Goal: Check status

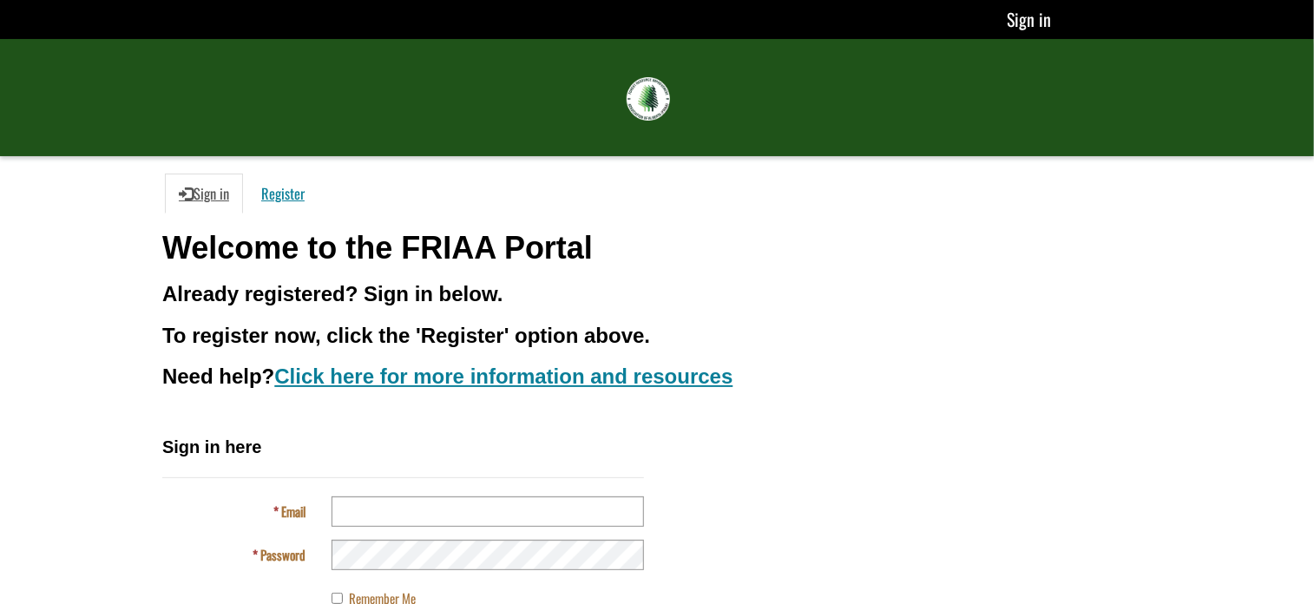
scroll to position [122, 0]
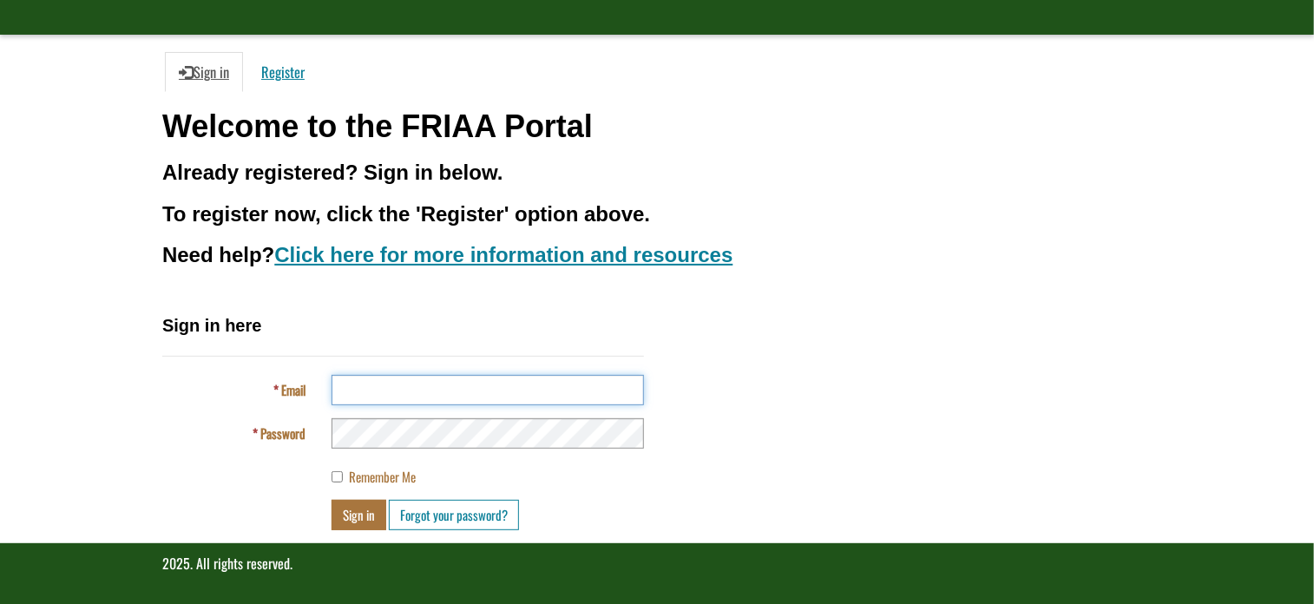
type input "**********"
click at [357, 510] on button "Sign in" at bounding box center [359, 515] width 55 height 30
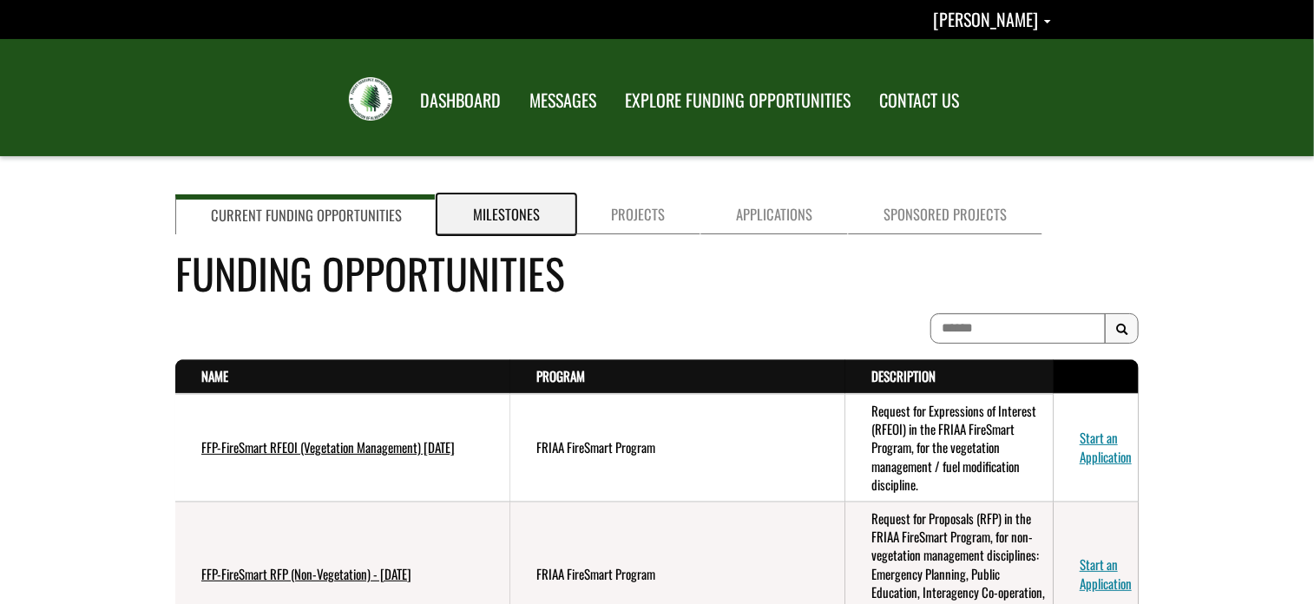
click at [485, 207] on link "Milestones" at bounding box center [506, 214] width 138 height 40
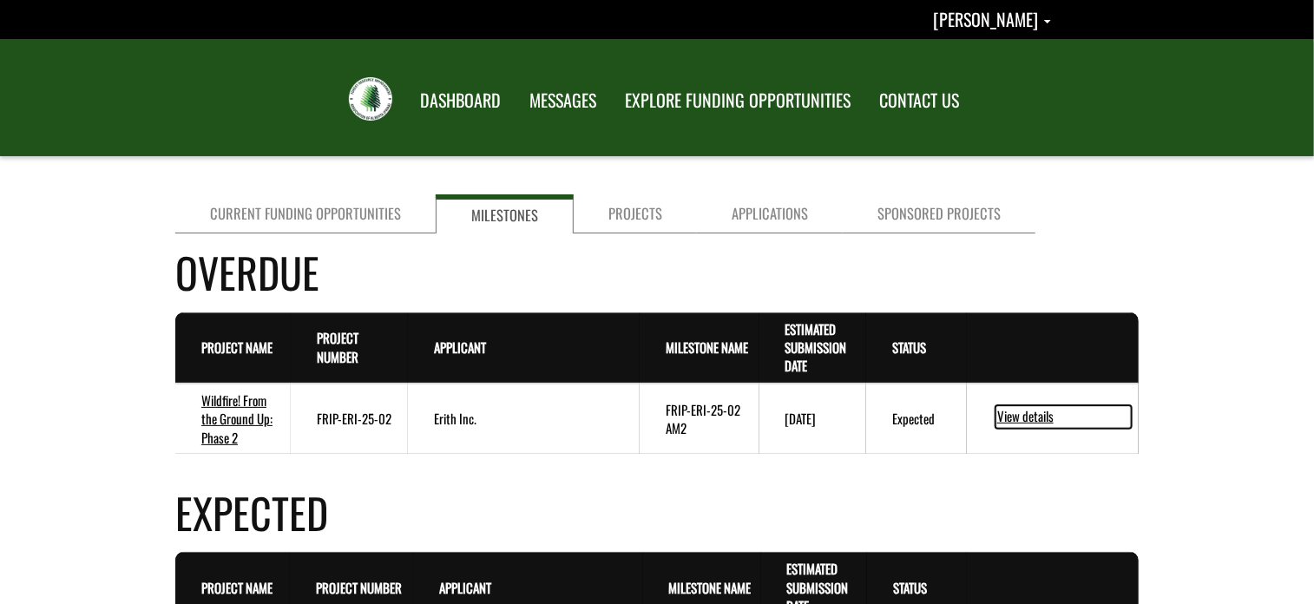
click at [1031, 412] on link "View details" at bounding box center [1064, 416] width 136 height 23
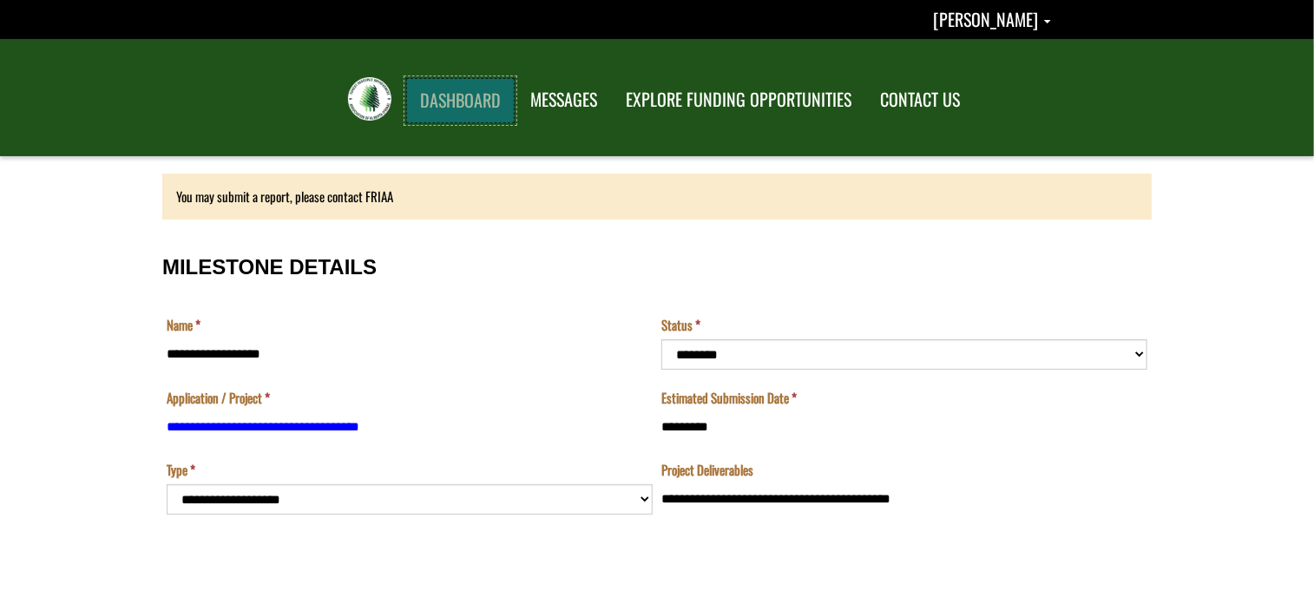
click at [442, 98] on link "DASHBOARD" at bounding box center [460, 100] width 109 height 45
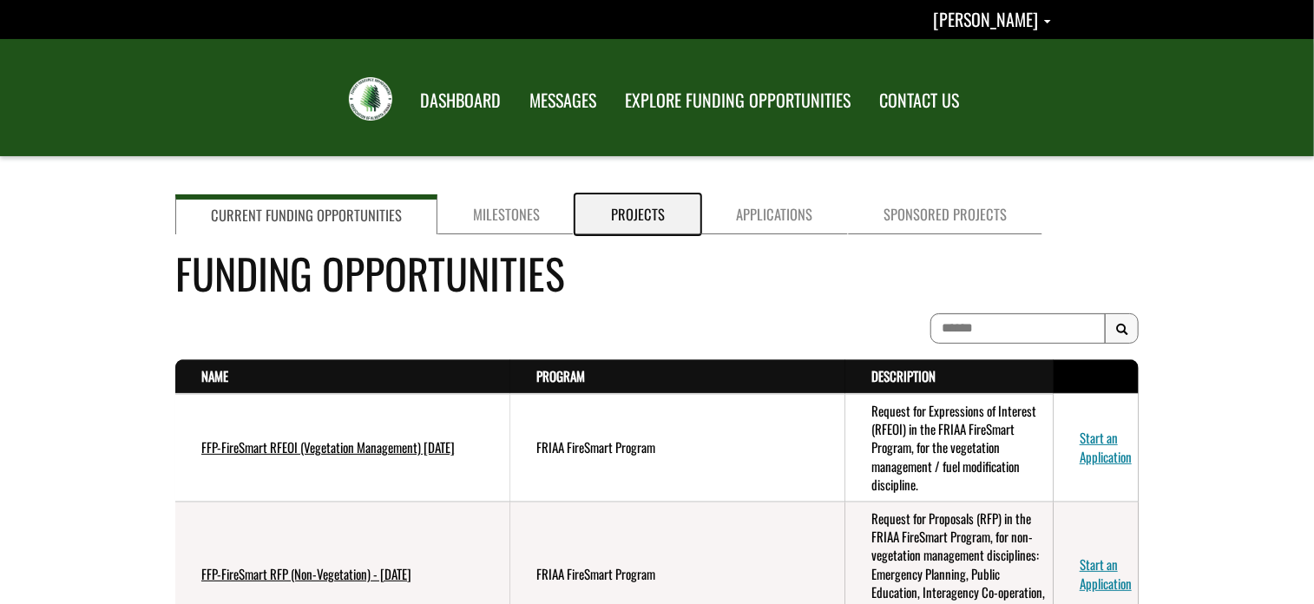
click at [639, 211] on link "Projects" at bounding box center [637, 214] width 125 height 40
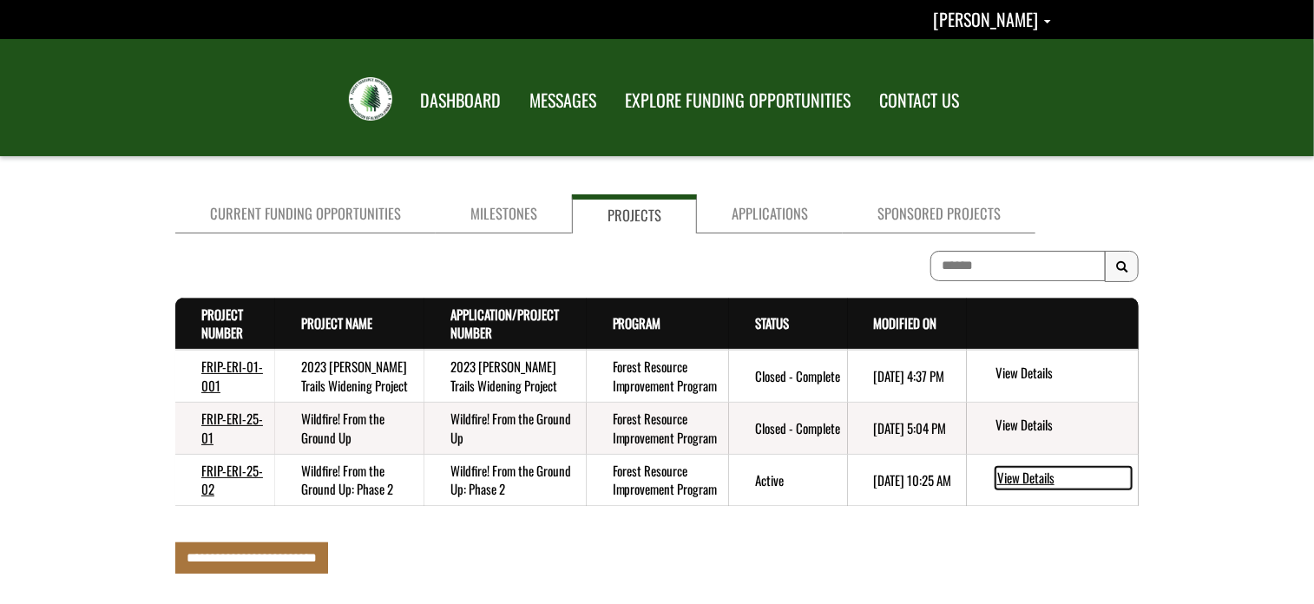
click at [1031, 471] on link "View Details" at bounding box center [1064, 478] width 136 height 23
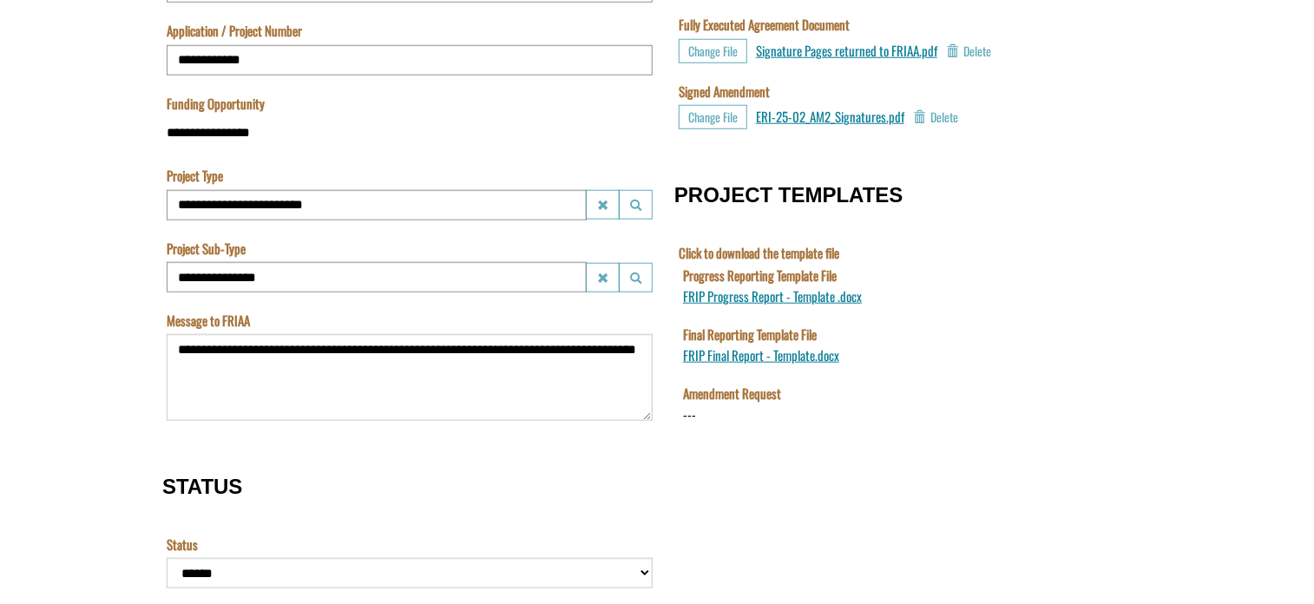
scroll to position [694, 0]
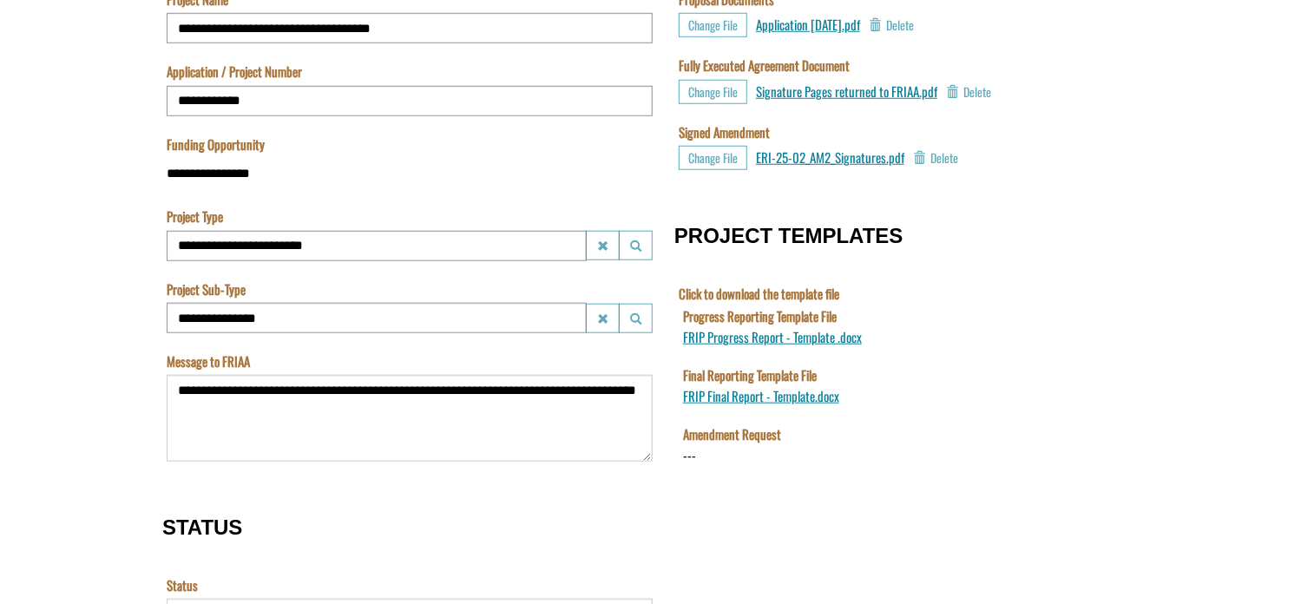
click at [717, 433] on label "Amendment Request" at bounding box center [731, 434] width 98 height 18
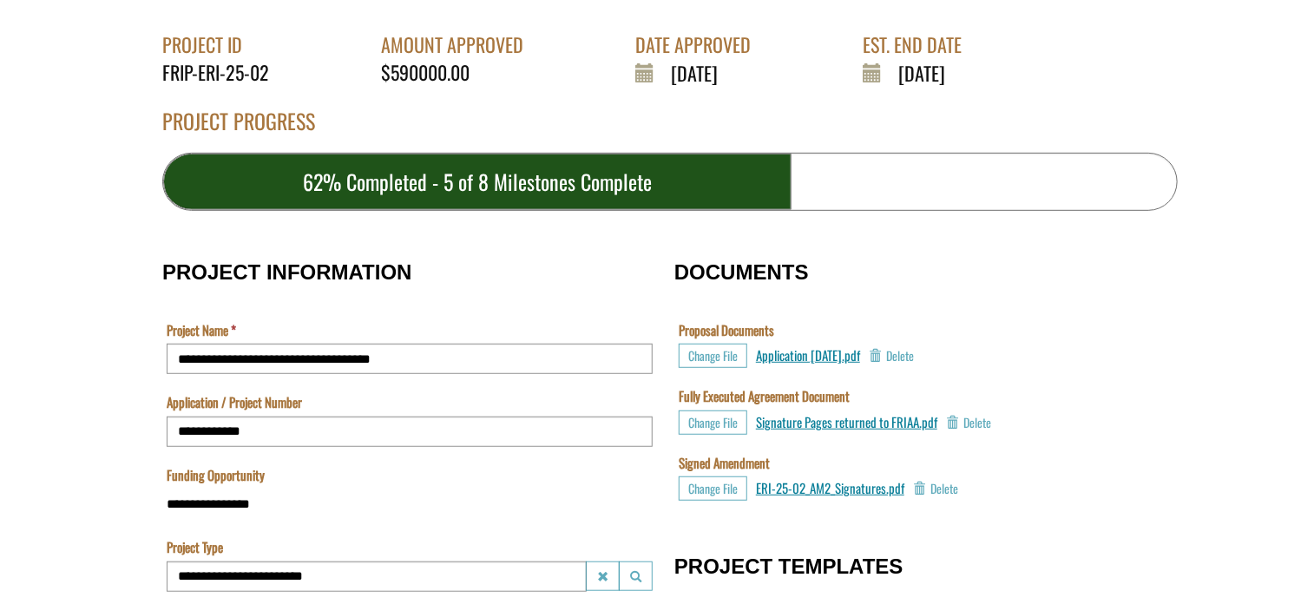
scroll to position [260, 0]
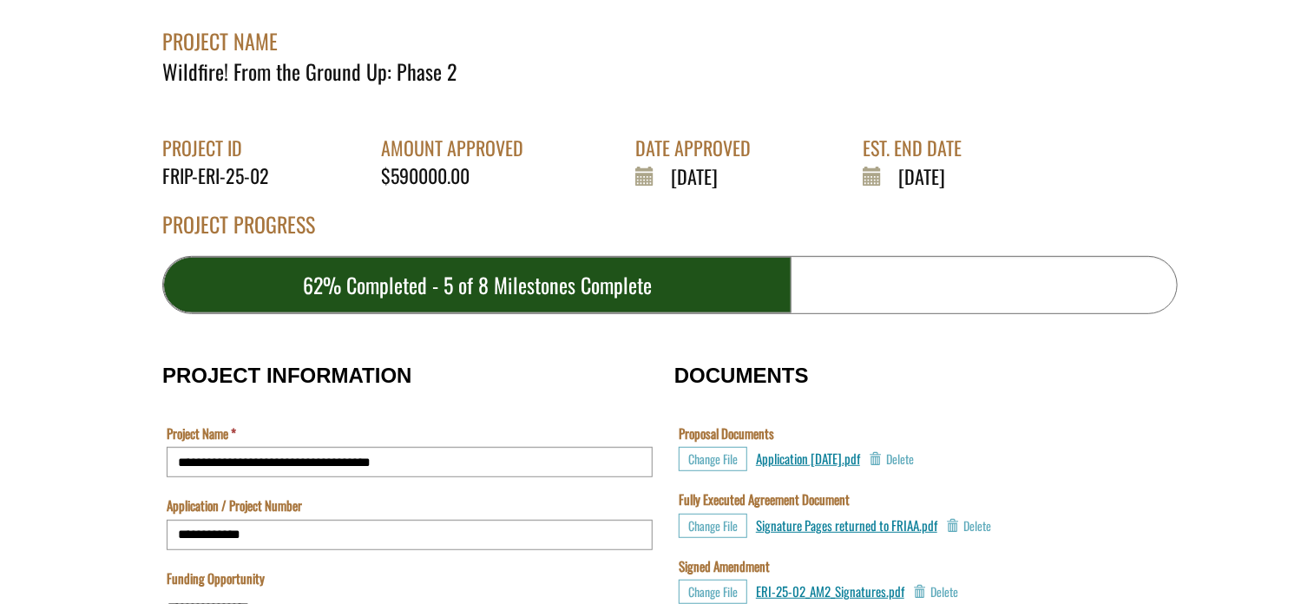
click at [419, 274] on div "62% Completed - 5 of 8 Milestones Complete" at bounding box center [477, 285] width 628 height 56
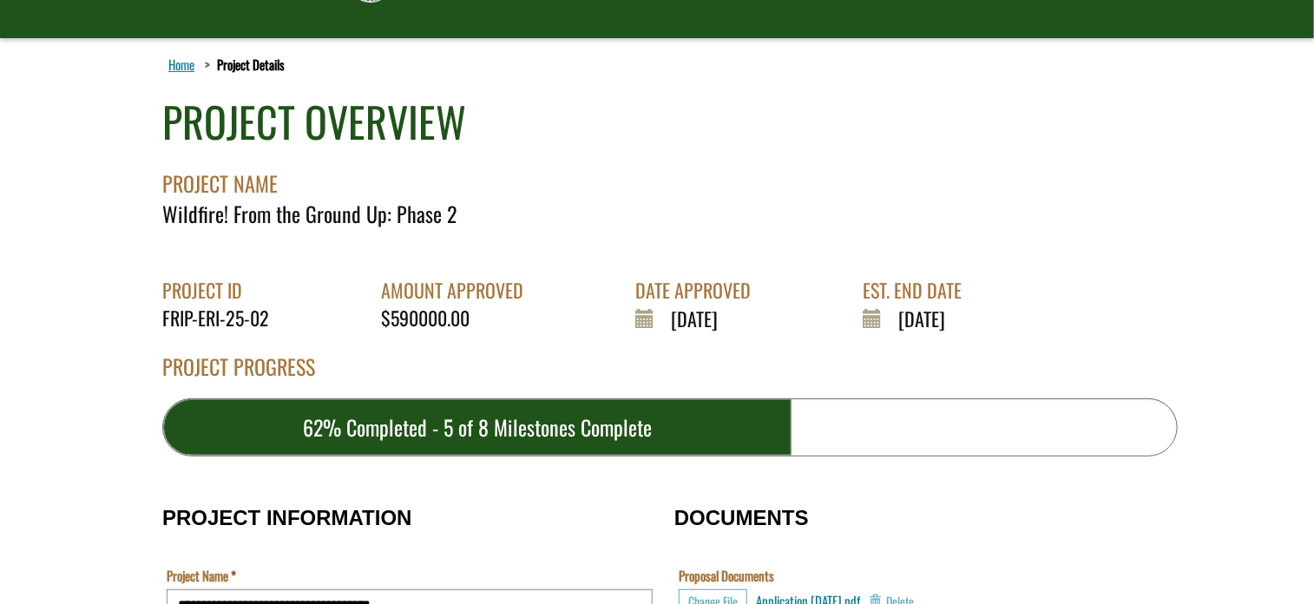
scroll to position [174, 0]
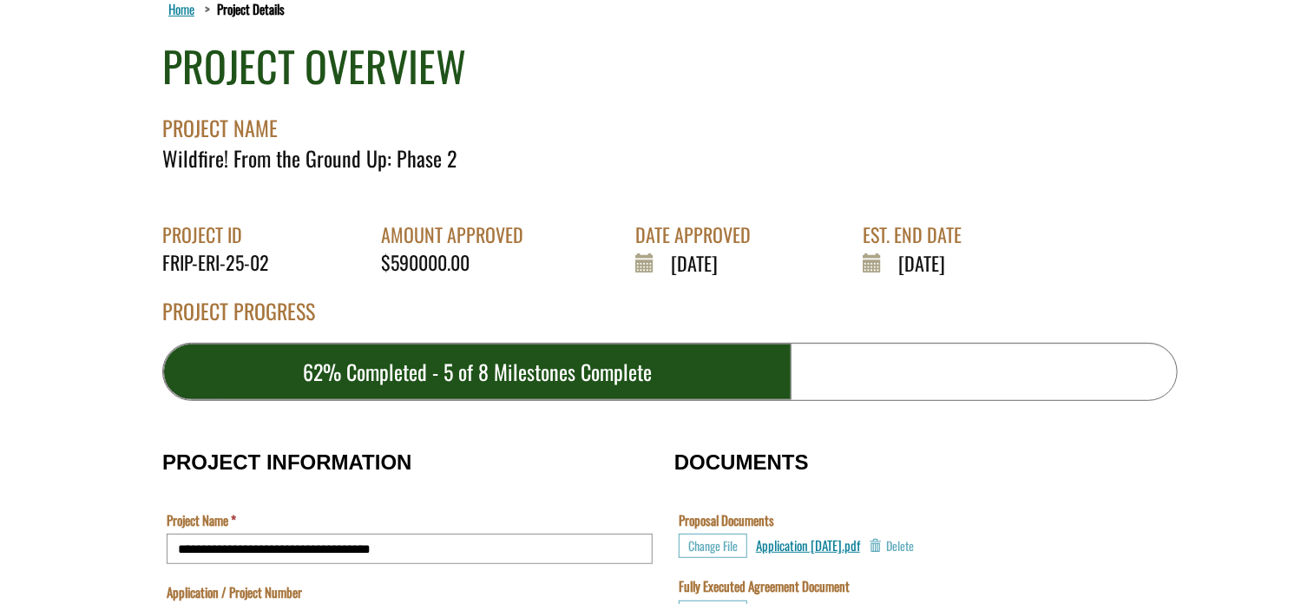
click at [866, 259] on icon at bounding box center [881, 263] width 36 height 23
click at [865, 259] on icon at bounding box center [881, 263] width 36 height 23
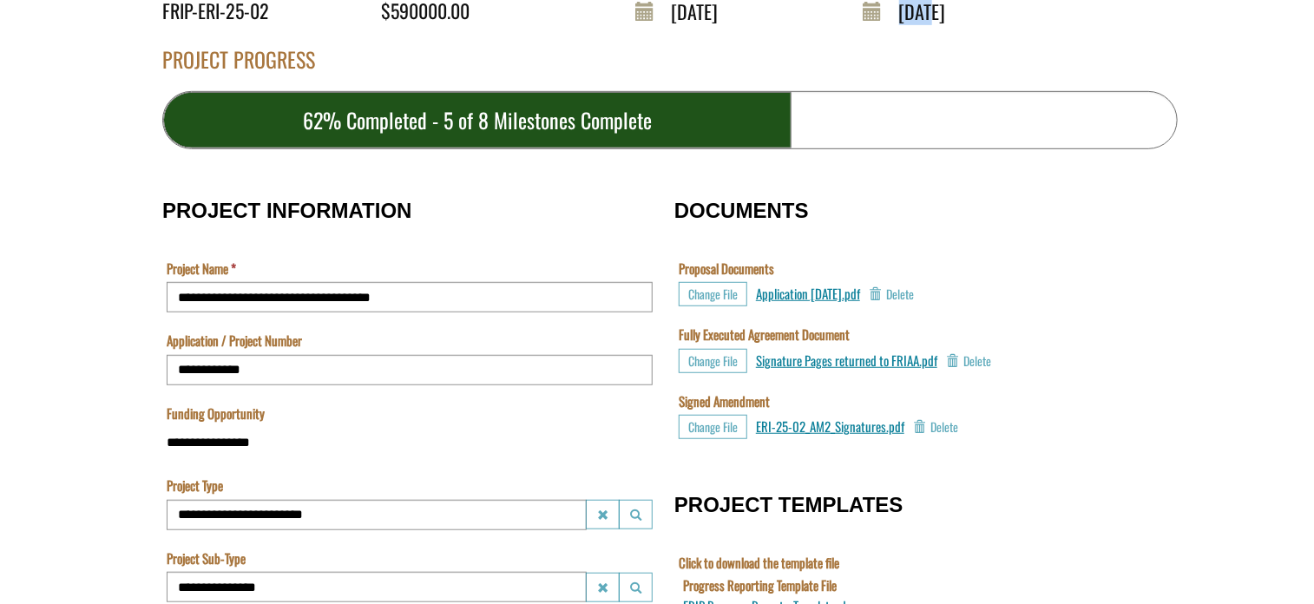
scroll to position [434, 0]
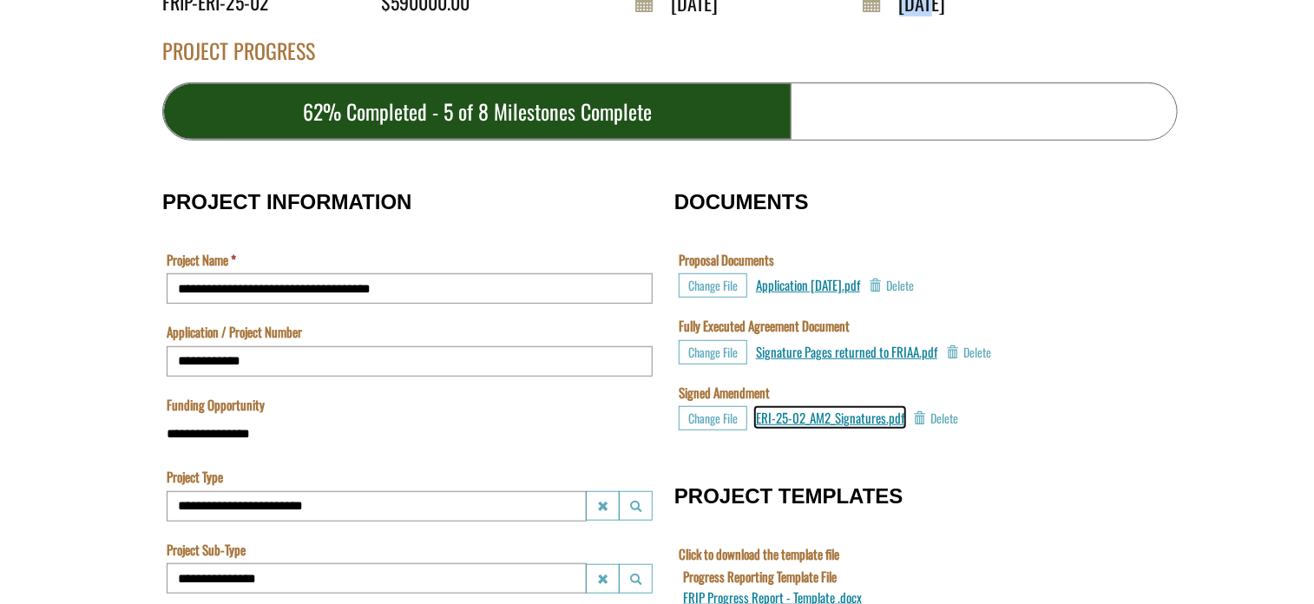
click at [806, 416] on span "ERI-25-02_AM2_Signatures.pdf" at bounding box center [830, 417] width 148 height 19
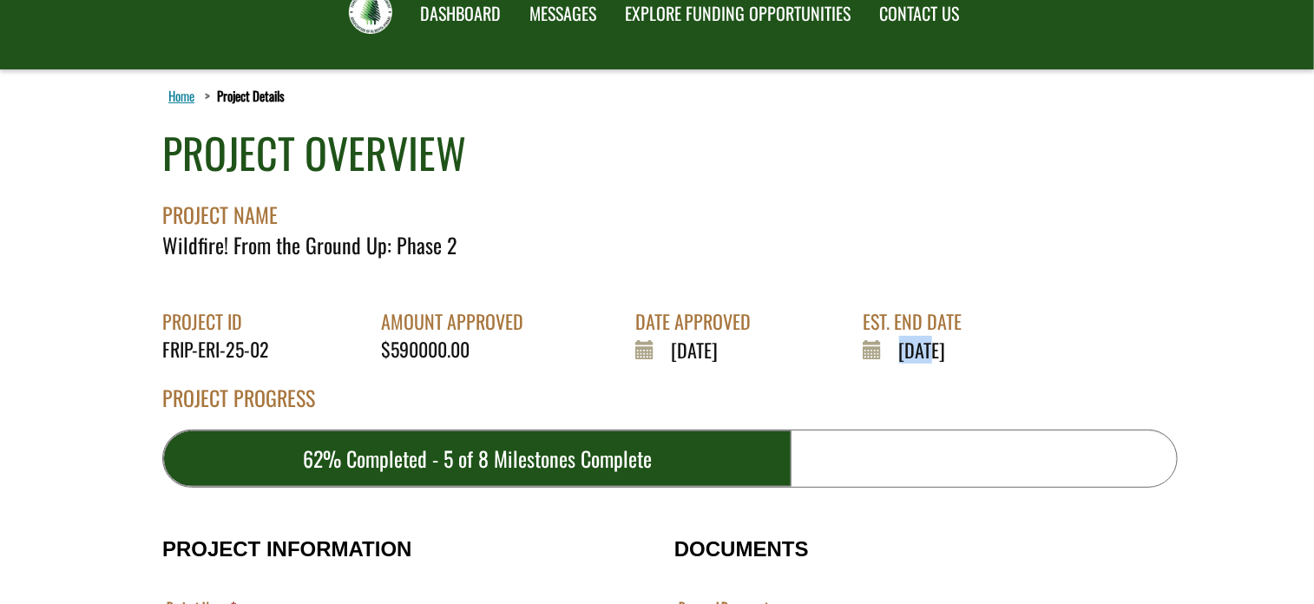
scroll to position [0, 0]
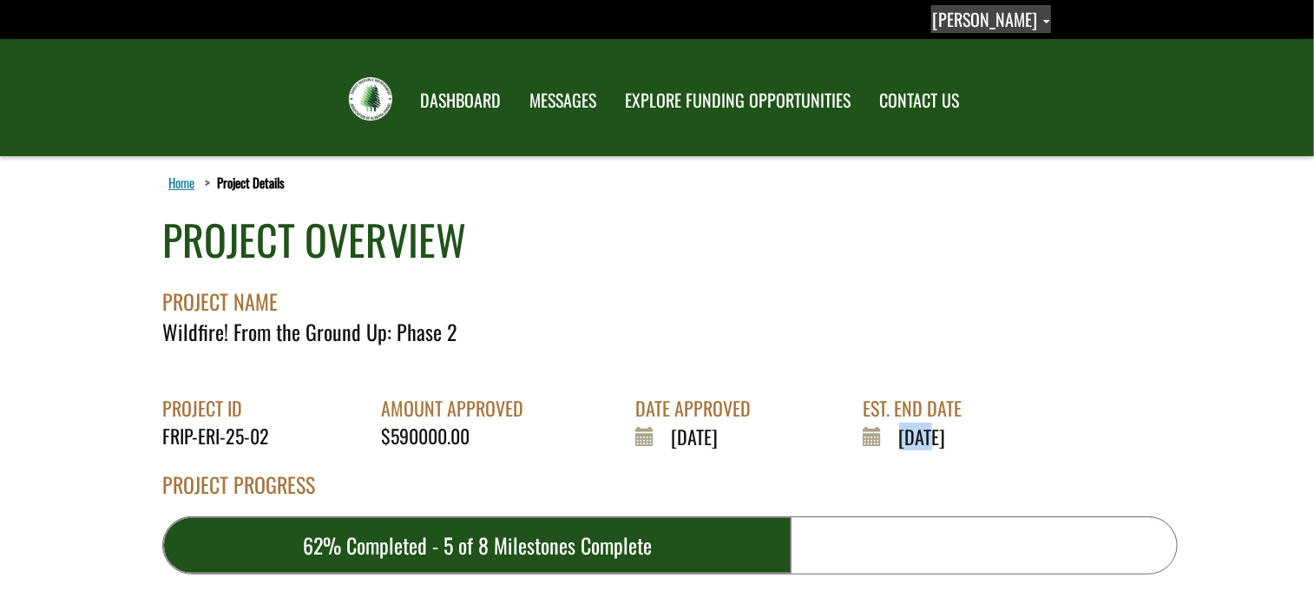
click at [1049, 20] on link "[PERSON_NAME]" at bounding box center [991, 19] width 120 height 28
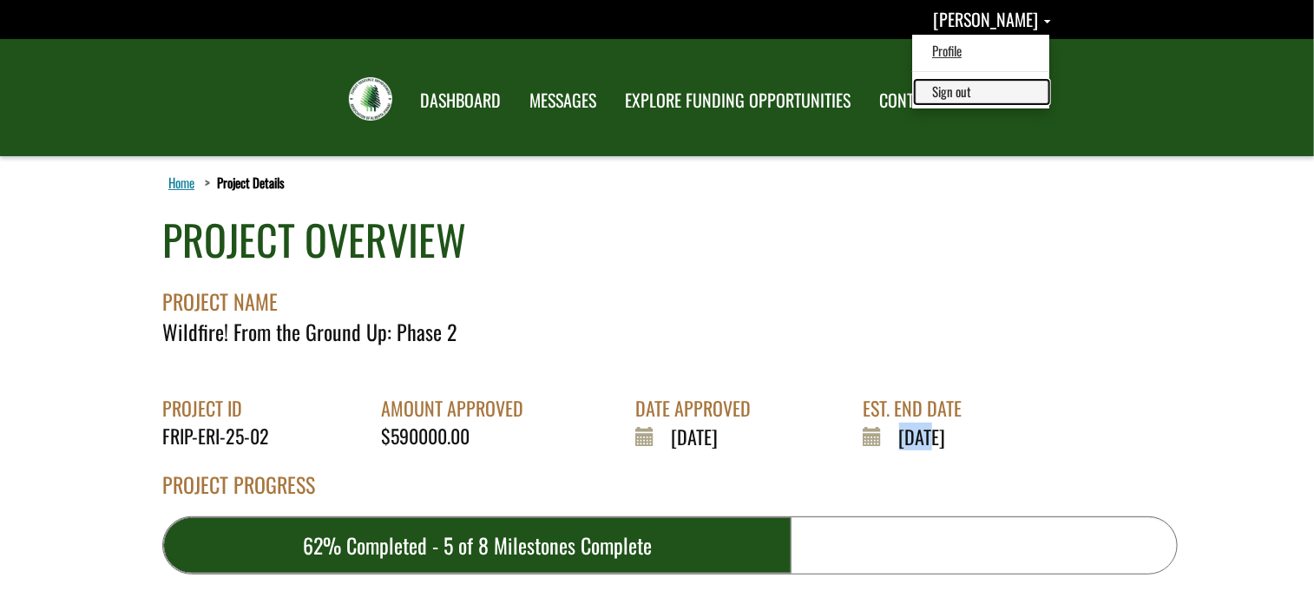
click at [976, 89] on link "Sign out" at bounding box center [982, 91] width 135 height 23
